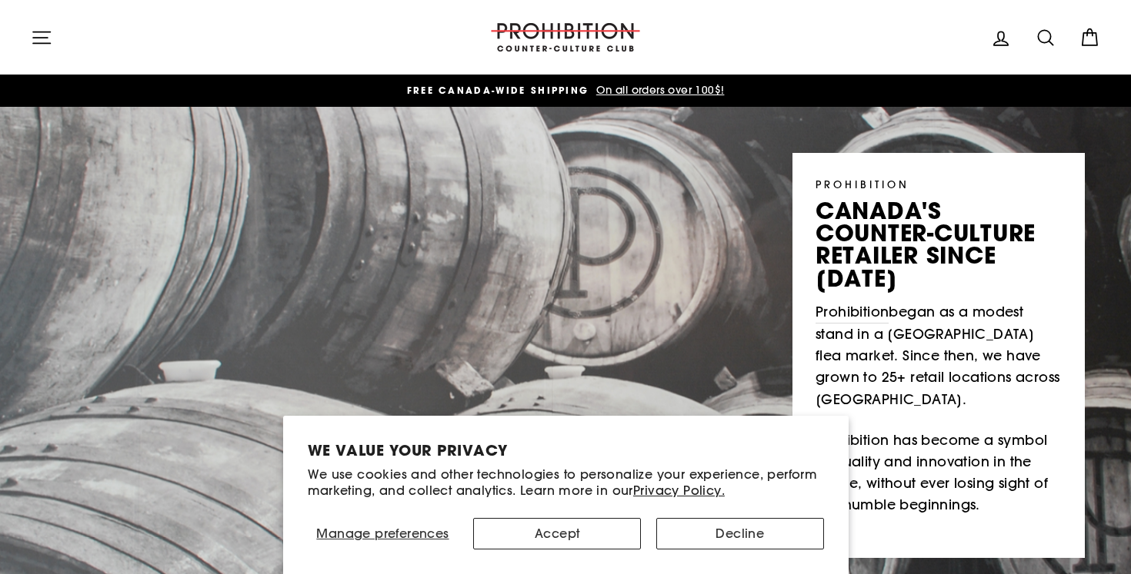
scroll to position [-2, 0]
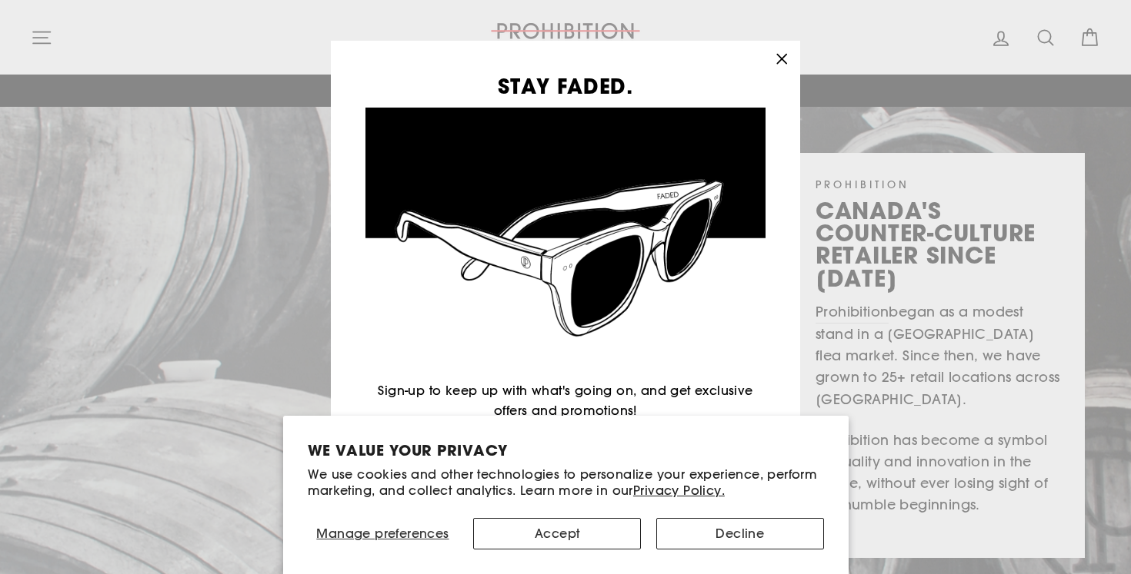
click at [42, 45] on div "STAY FADED. Sign-up to keep up with what's going on, and get exclusive offers a…" at bounding box center [565, 287] width 1131 height 574
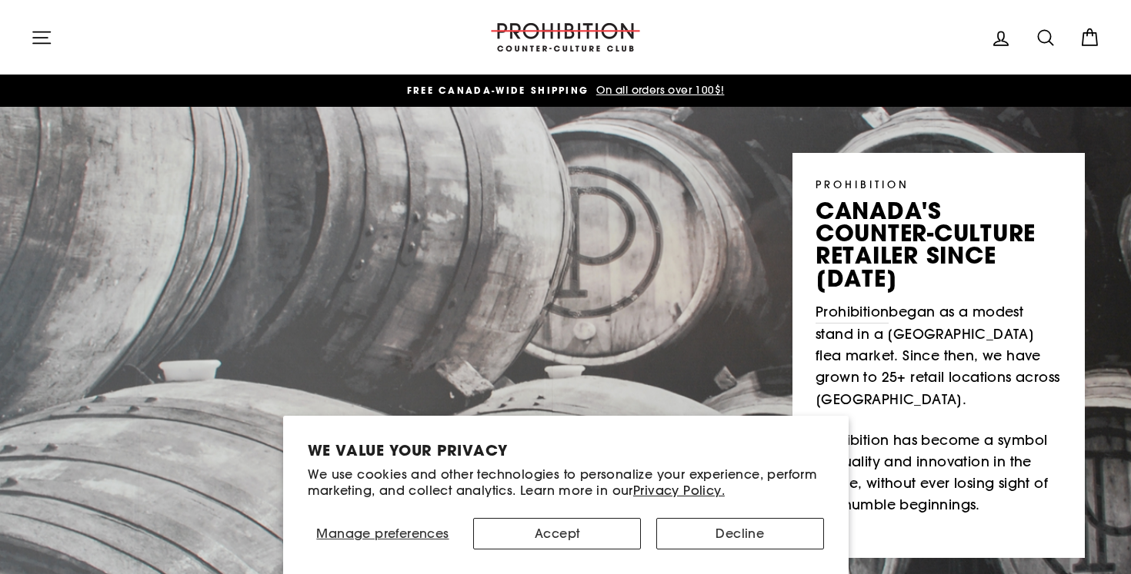
scroll to position [0, 0]
click at [31, 27] on icon "button" at bounding box center [42, 38] width 22 height 22
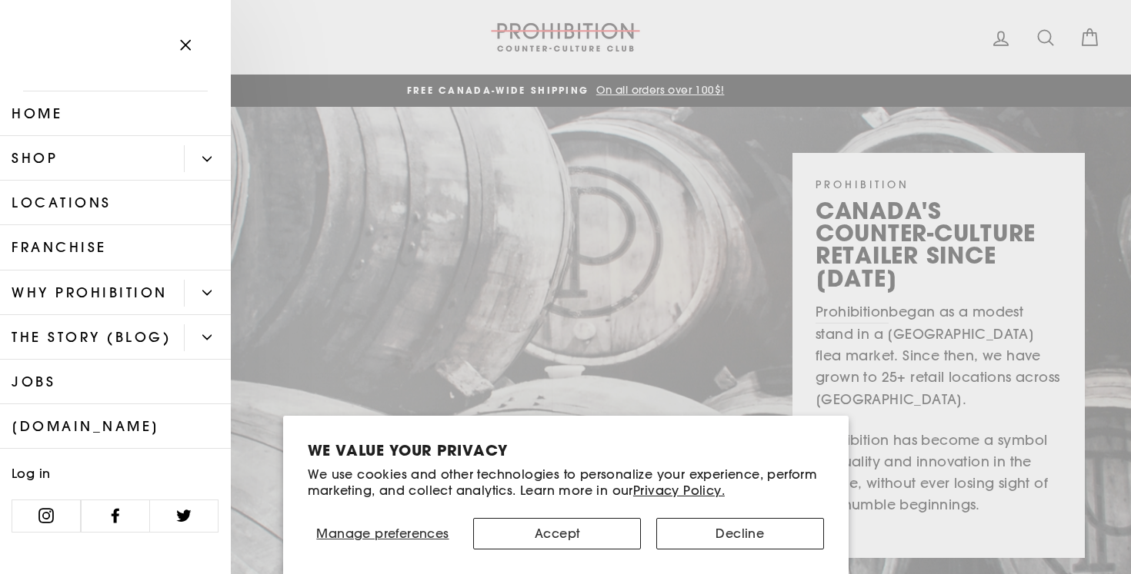
click at [137, 165] on link "Shop" at bounding box center [92, 158] width 184 height 45
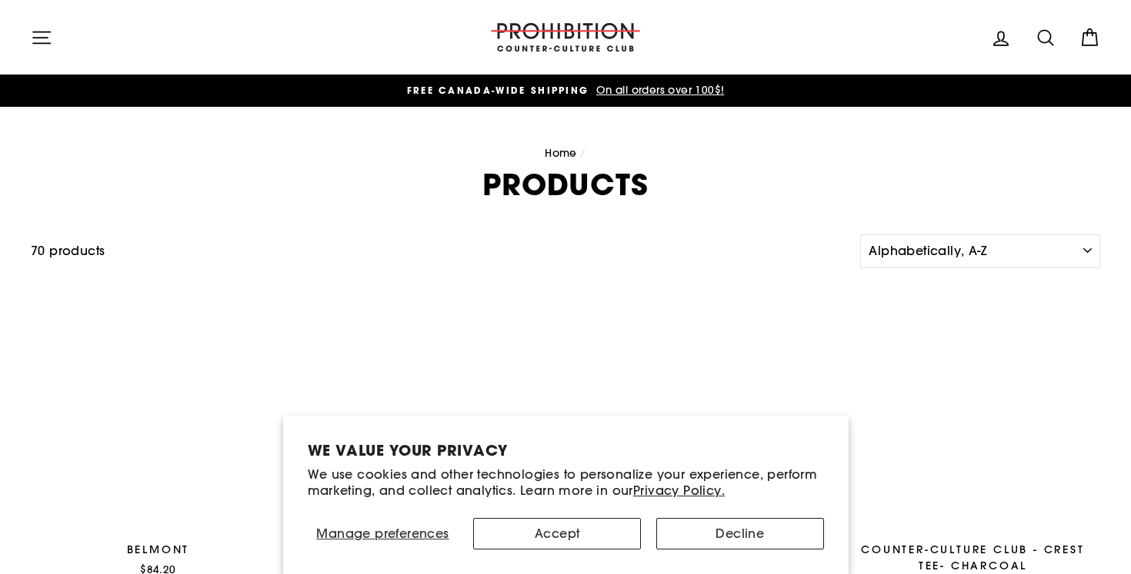
click at [212, 170] on h1 "Products" at bounding box center [565, 184] width 1069 height 29
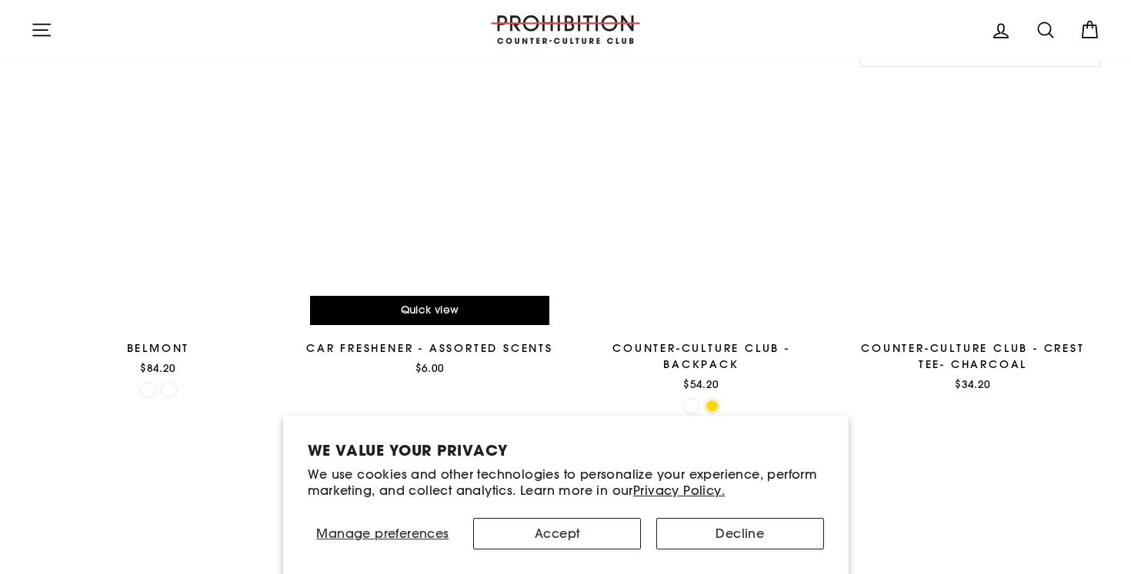
scroll to position [215, 0]
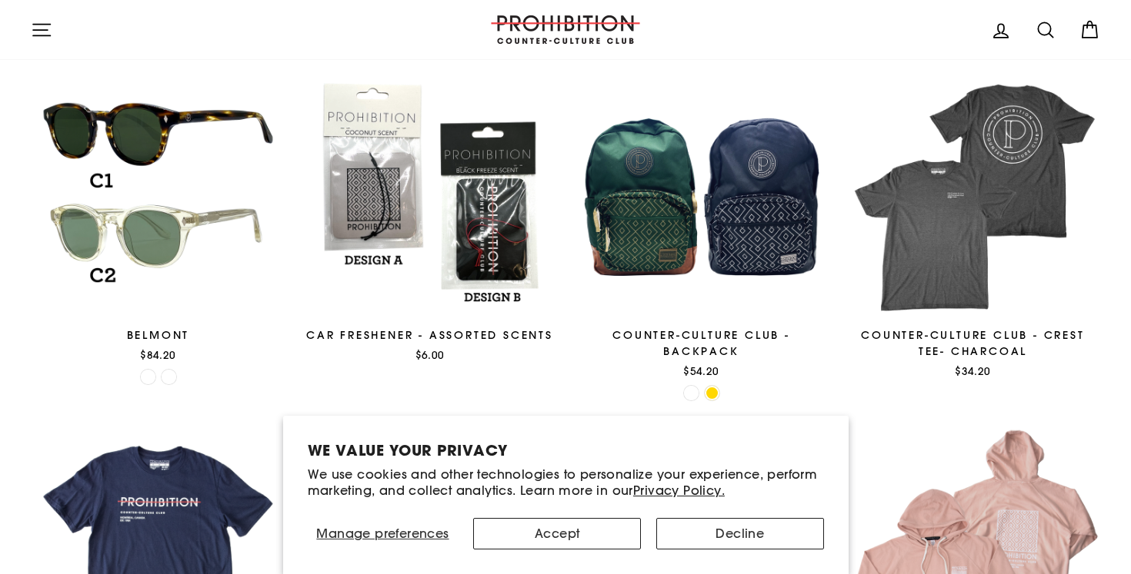
click at [568, 528] on button "Accept" at bounding box center [557, 534] width 168 height 32
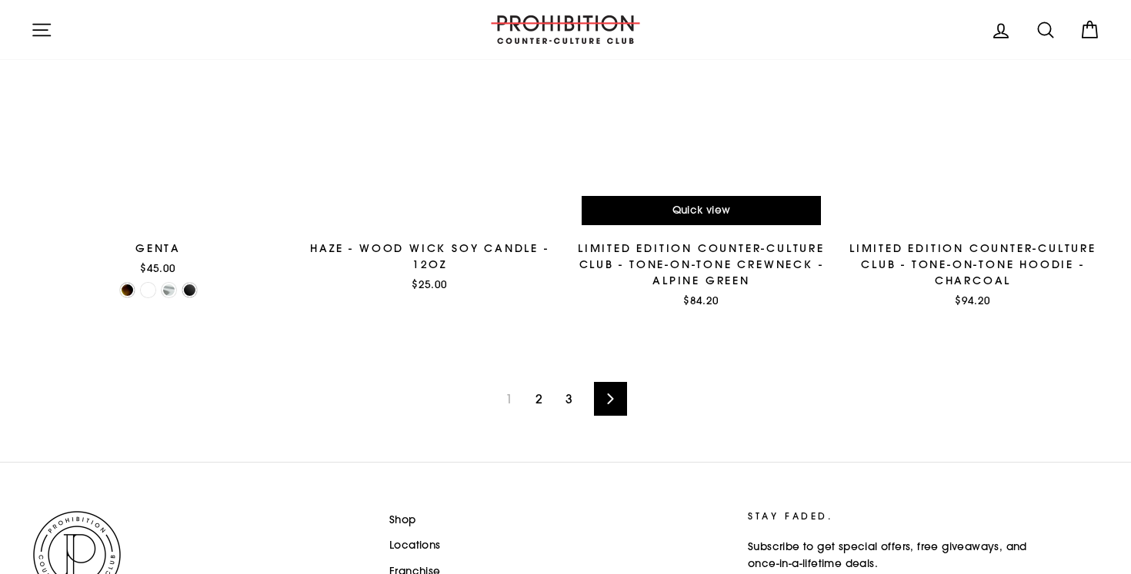
scroll to position [2439, 0]
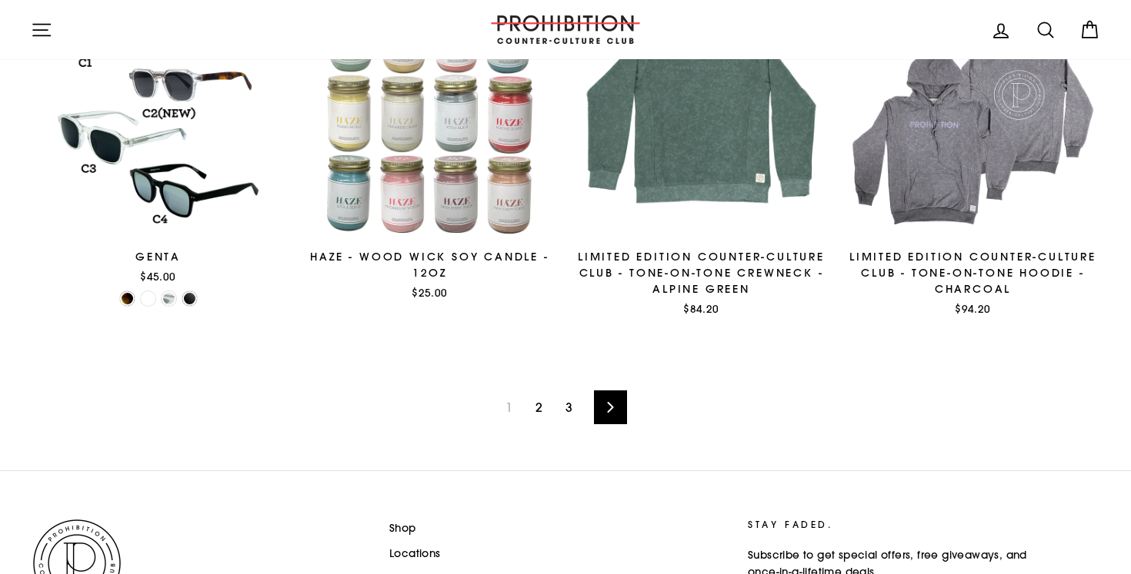
click at [548, 395] on link "2" at bounding box center [538, 407] width 25 height 25
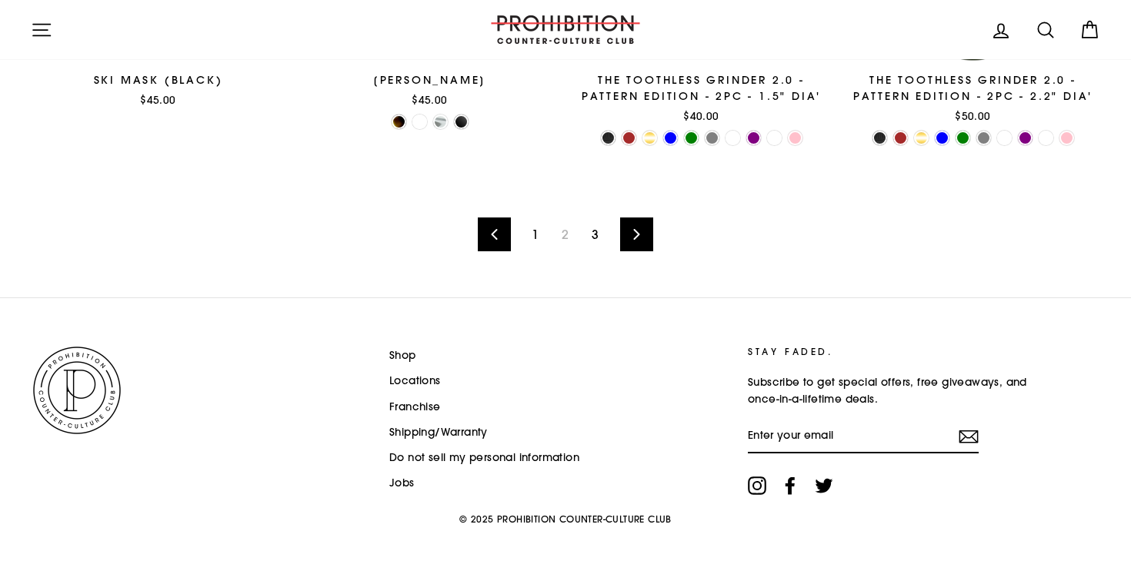
scroll to position [2559, 0]
click at [591, 227] on link "3" at bounding box center [594, 235] width 25 height 25
